Goal: Task Accomplishment & Management: Use online tool/utility

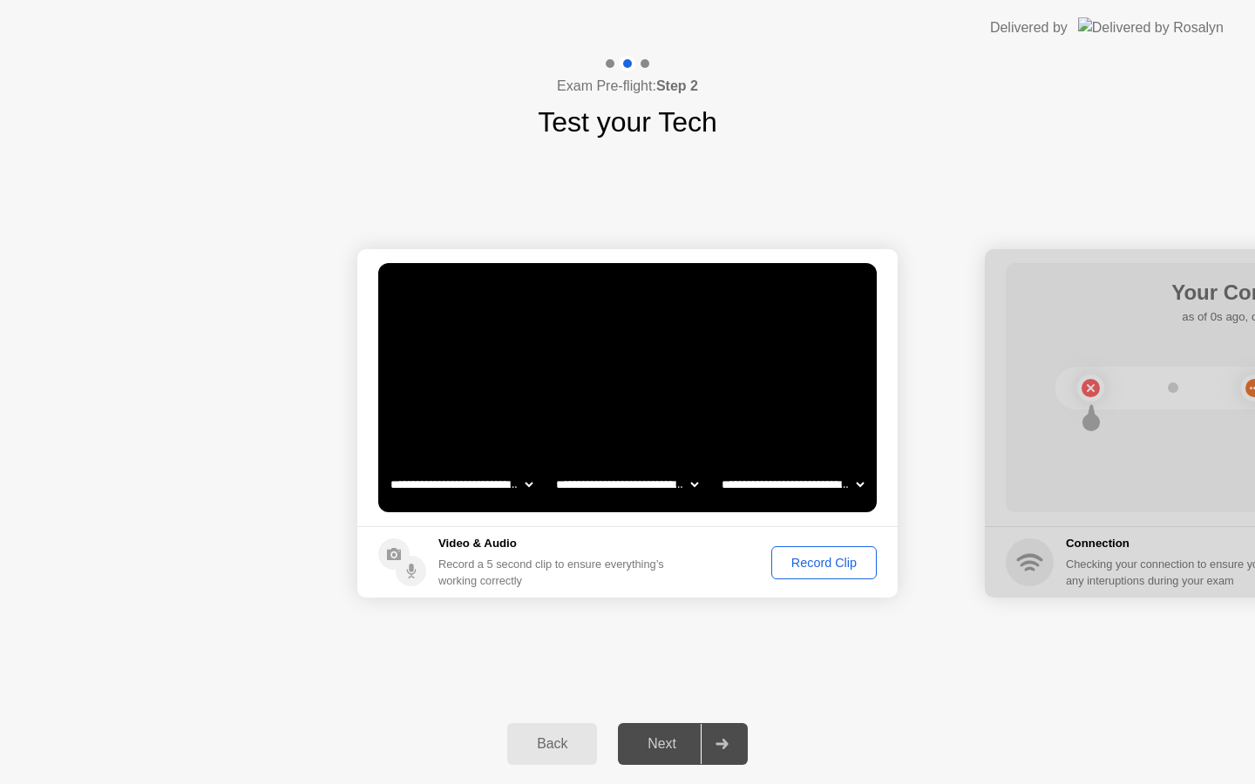
select select "**********"
select select "*******"
click at [838, 562] on div "Record Clip" at bounding box center [823, 563] width 93 height 14
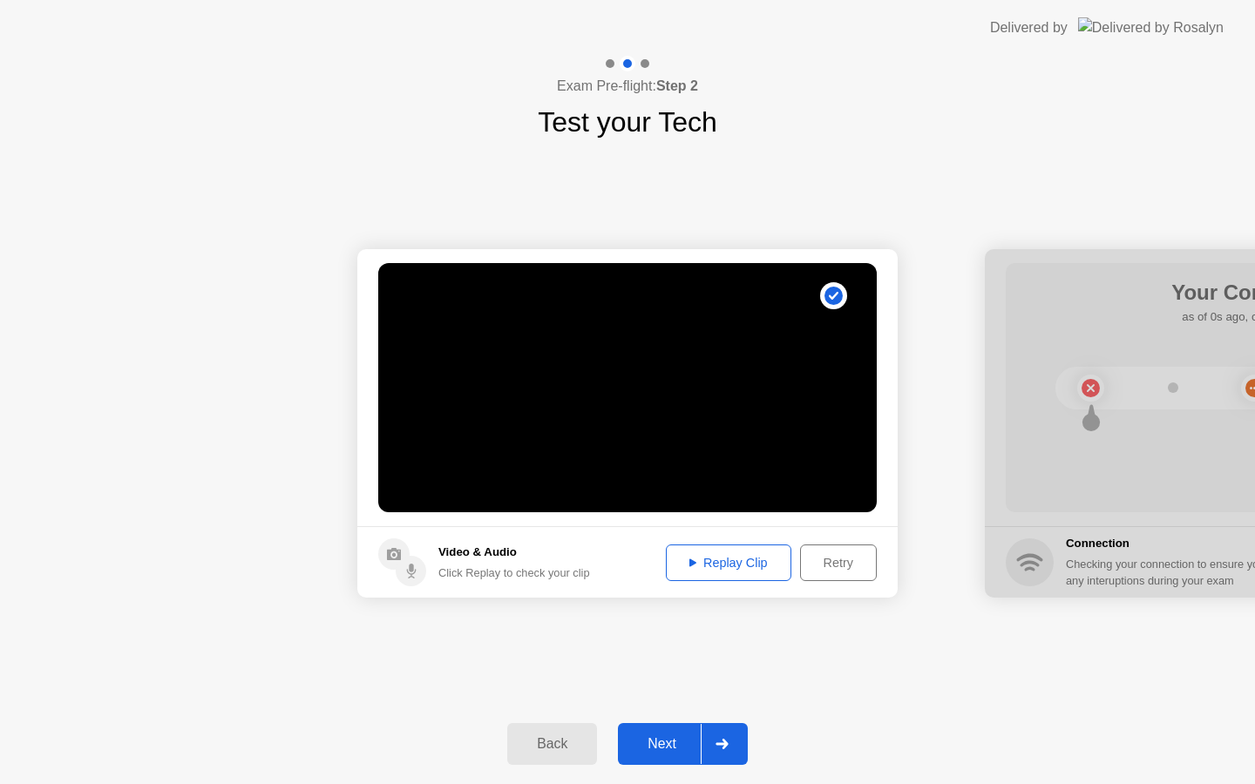
click at [750, 558] on div "Replay Clip" at bounding box center [728, 563] width 113 height 14
click at [723, 735] on div at bounding box center [722, 744] width 42 height 40
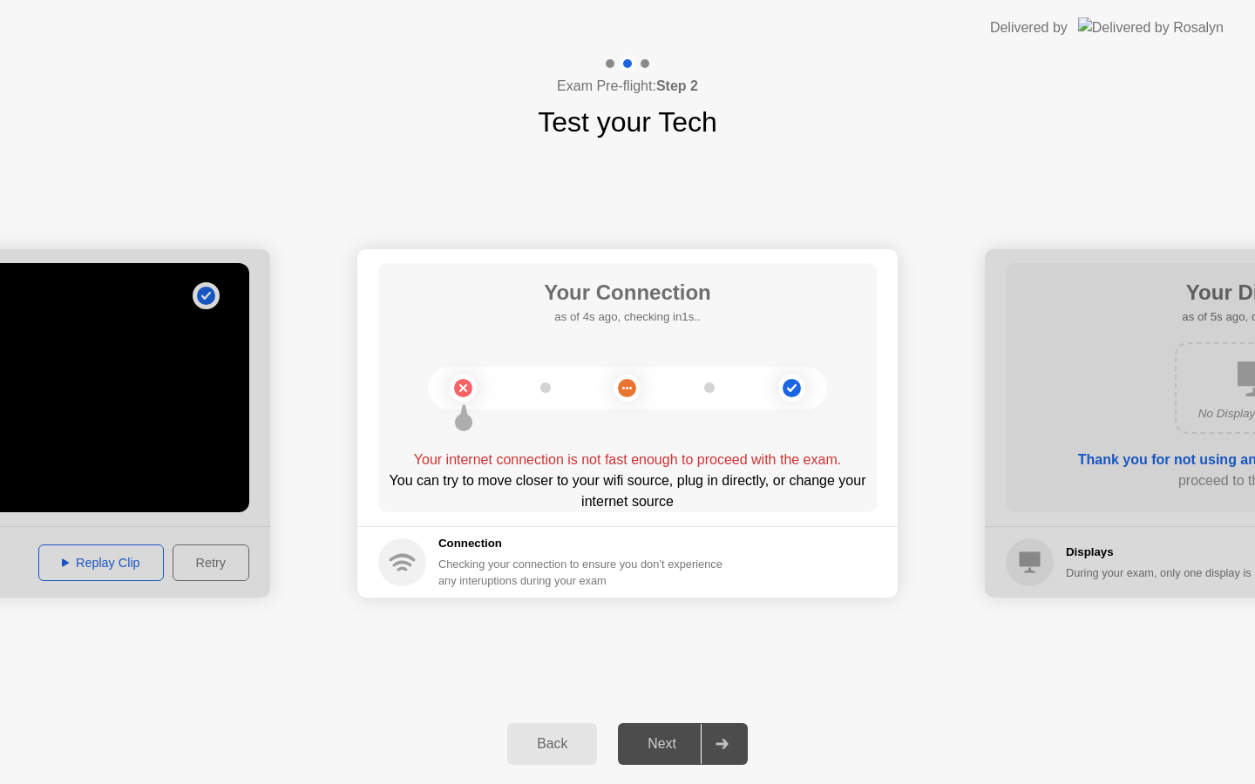
click at [446, 399] on icon at bounding box center [463, 388] width 71 height 71
click at [463, 384] on circle at bounding box center [463, 388] width 18 height 18
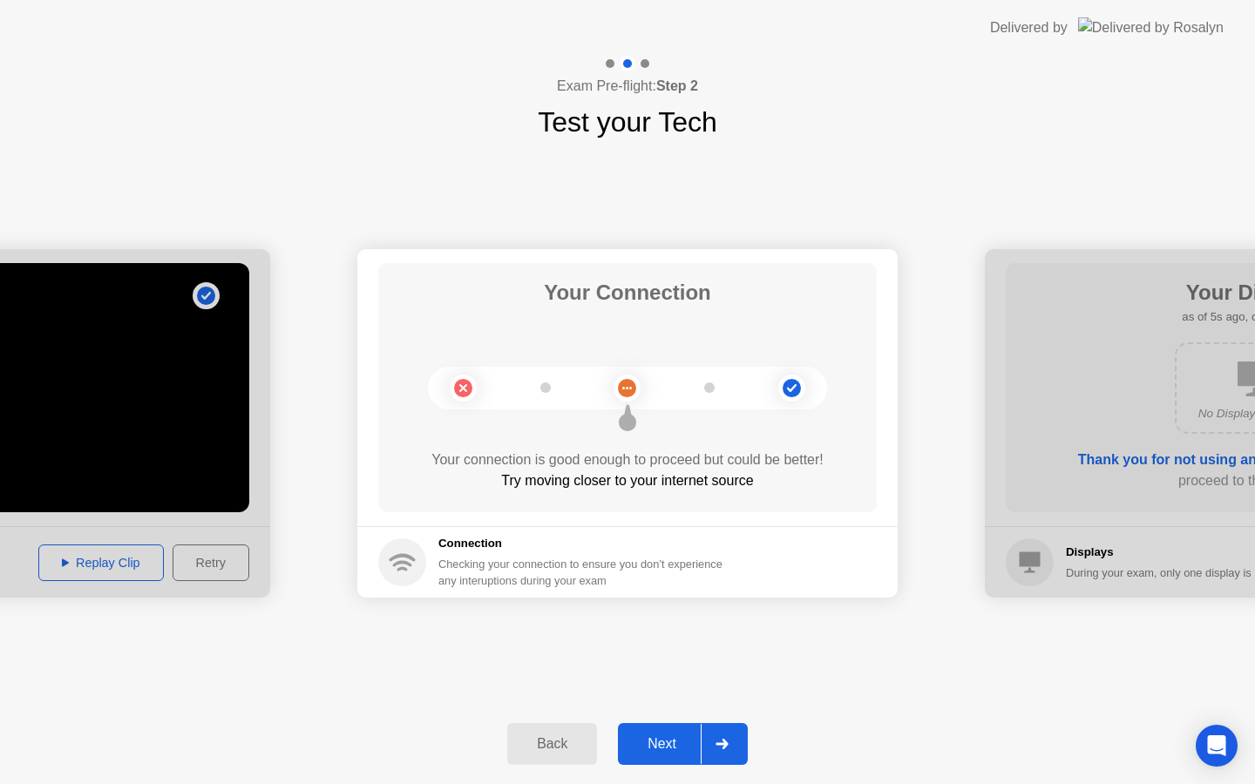
click at [706, 748] on div at bounding box center [722, 744] width 42 height 40
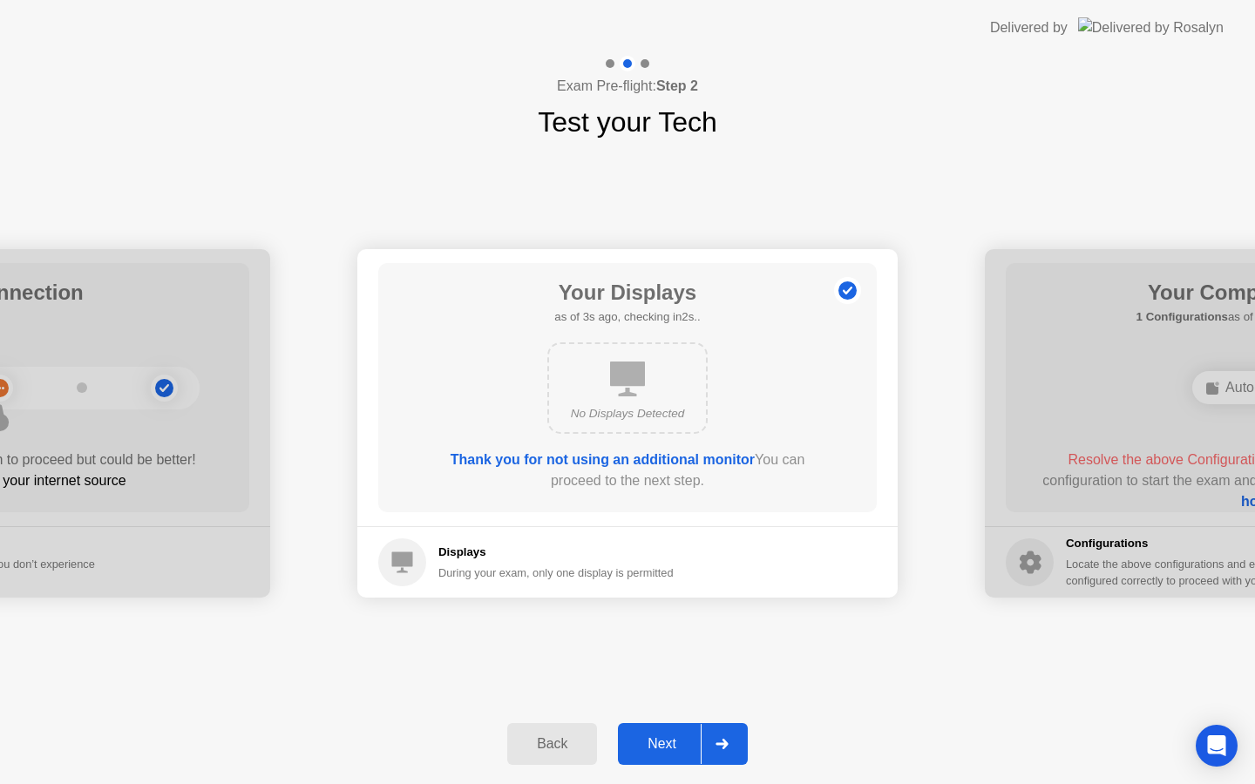
click at [709, 748] on div at bounding box center [722, 744] width 42 height 40
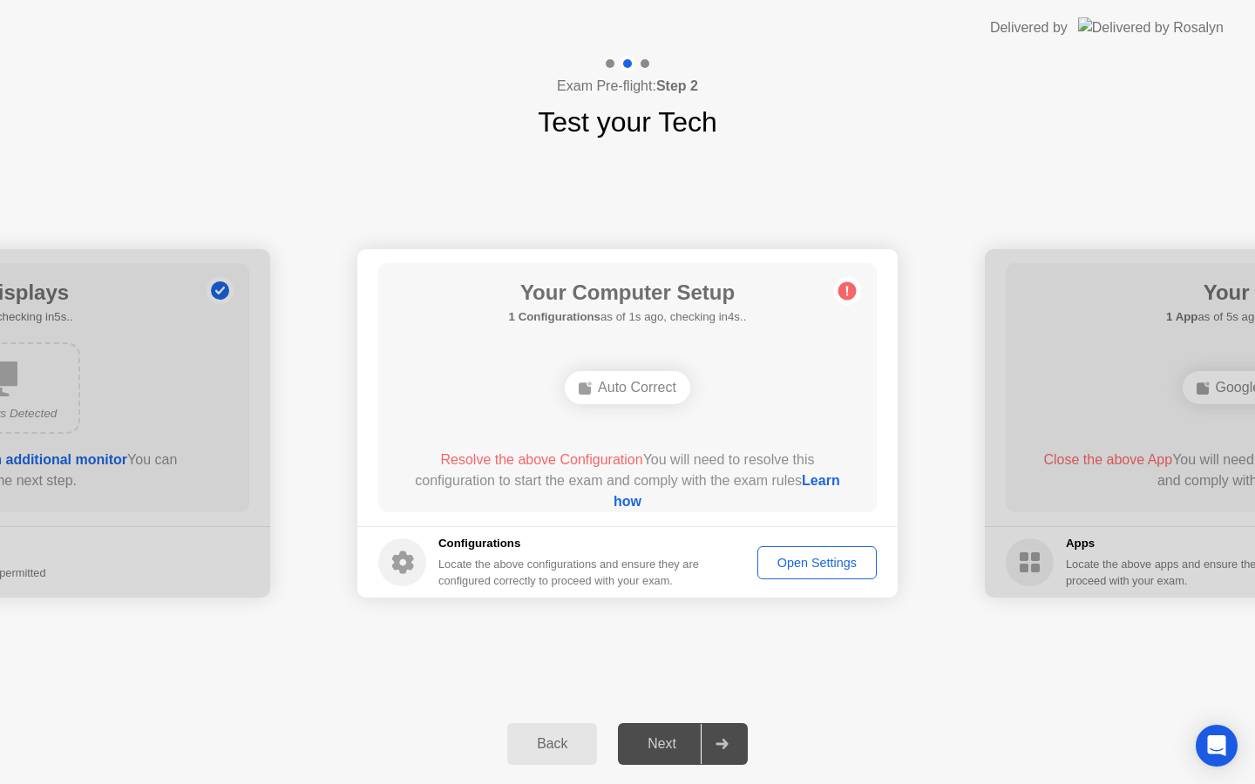
click at [710, 750] on div at bounding box center [722, 744] width 42 height 40
click at [733, 741] on div at bounding box center [722, 744] width 42 height 40
click at [811, 572] on button "Open Settings" at bounding box center [816, 563] width 119 height 33
